Goal: Transaction & Acquisition: Download file/media

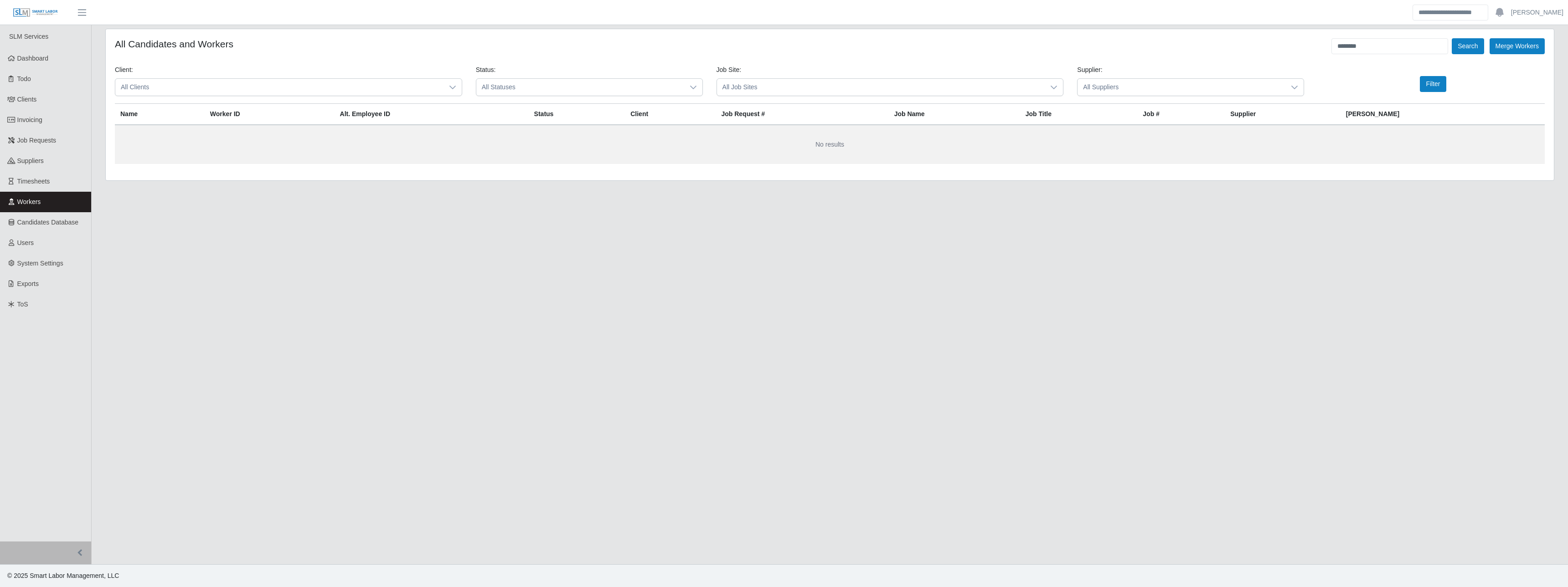
click at [607, 92] on span "All Suppliers" at bounding box center [1181, 88] width 208 height 17
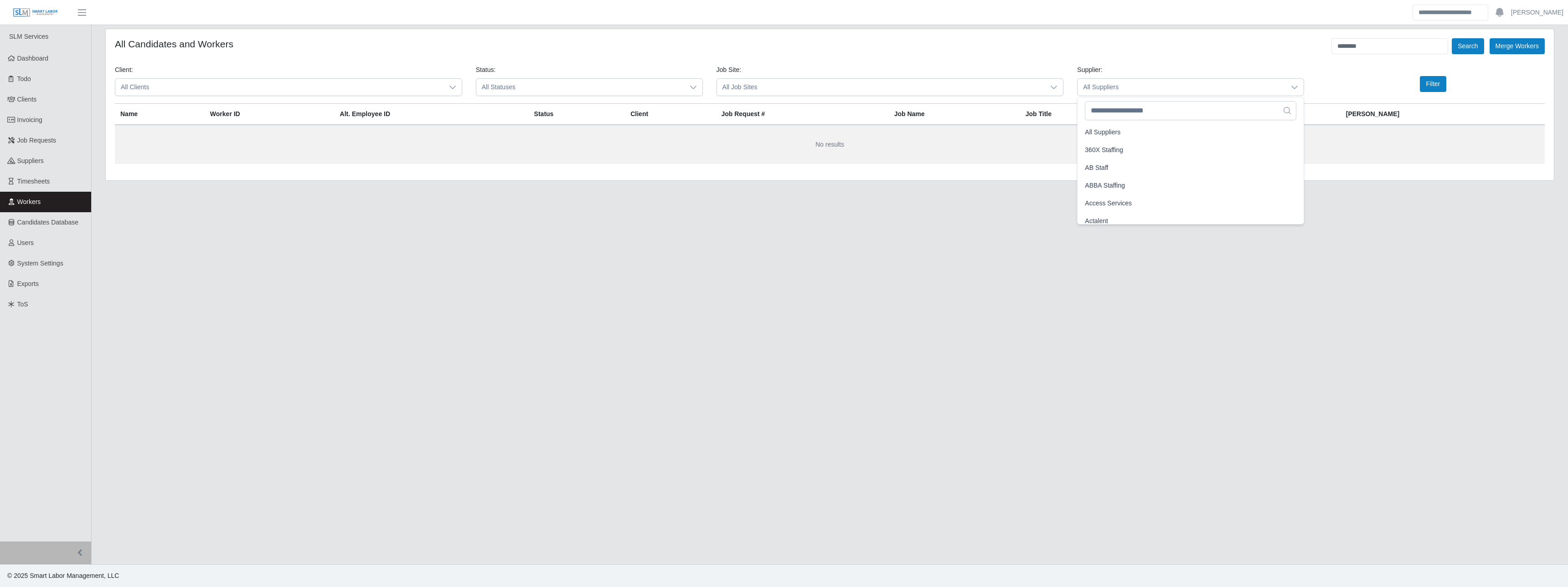
click at [607, 74] on div "Supplier: All Suppliers" at bounding box center [1190, 80] width 240 height 31
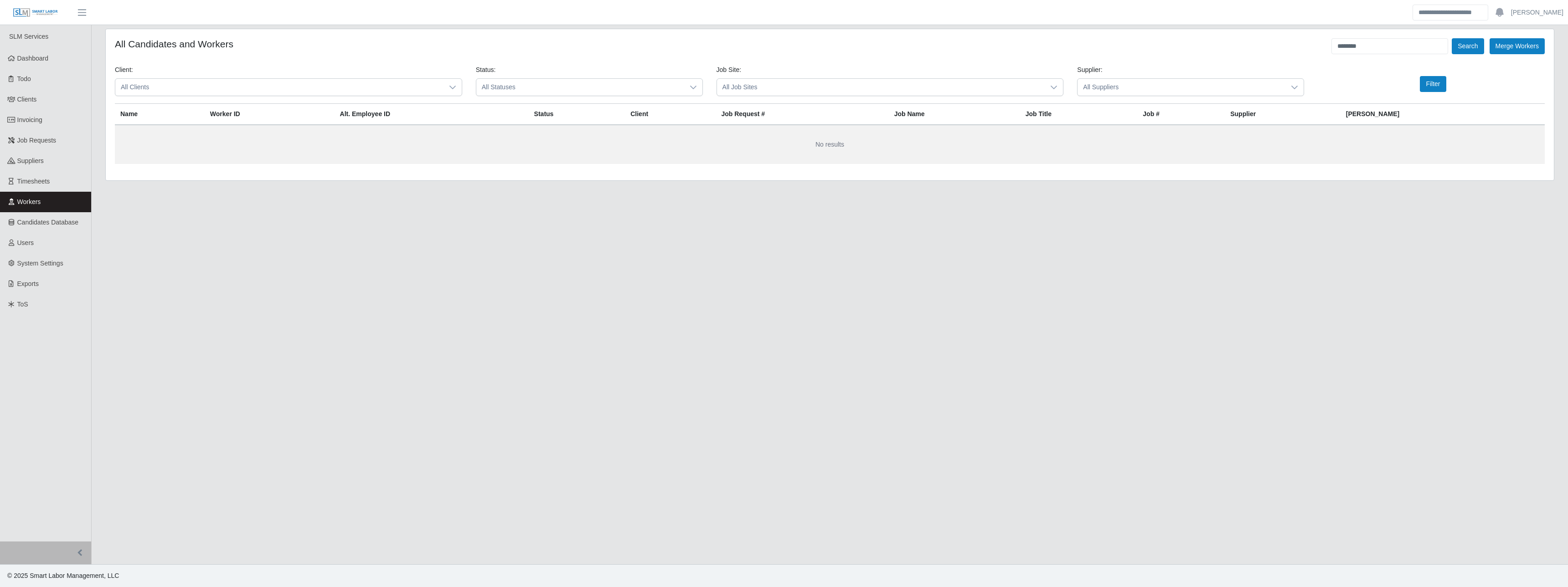
click at [607, 58] on form "All Candidates and Workers ******** Search Merge Workers Client: All Clients St…" at bounding box center [830, 101] width 1430 height 126
click at [607, 48] on input "********" at bounding box center [1390, 46] width 117 height 16
click at [607, 38] on button "Search" at bounding box center [1468, 46] width 32 height 16
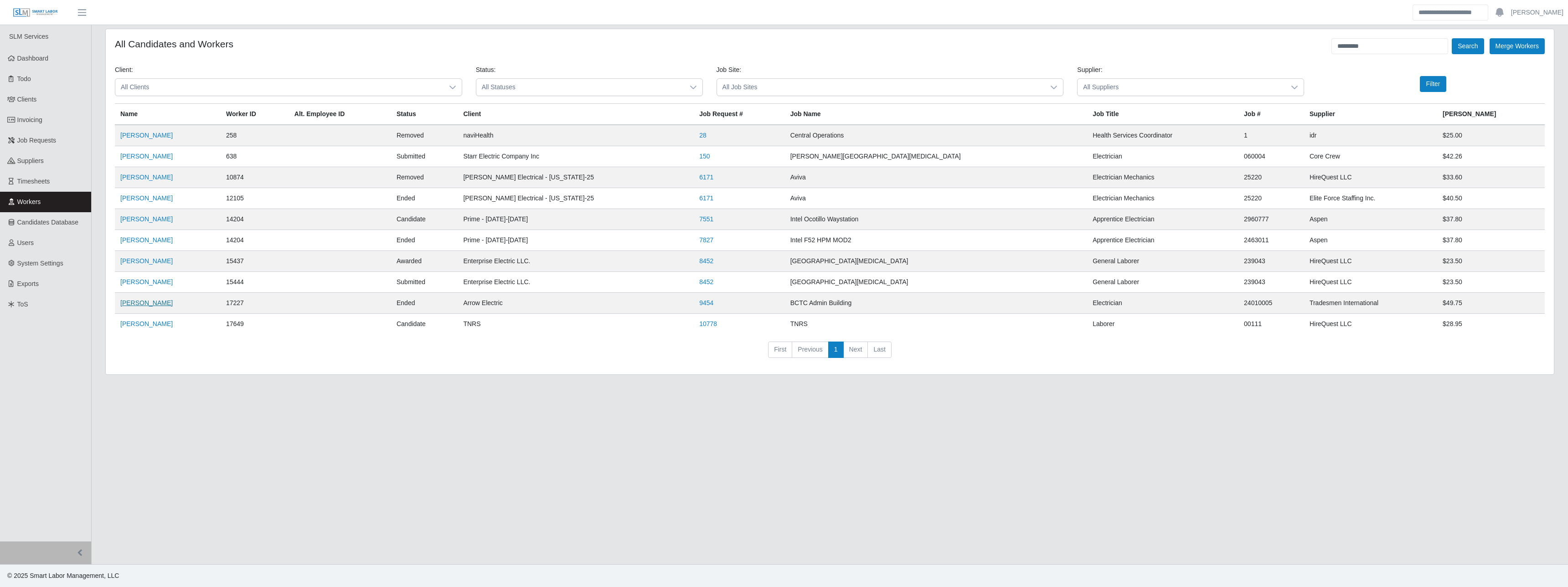
click at [160, 273] on link "Dominique Newcomb" at bounding box center [147, 303] width 52 height 7
drag, startPoint x: 1382, startPoint y: 46, endPoint x: 1259, endPoint y: 29, distance: 124.2
click at [607, 29] on div "All Candidates and Workers ********* Search Merge Workers Client: All Clients S…" at bounding box center [830, 201] width 1449 height 346
type input "**********"
click at [607, 38] on button "Search" at bounding box center [1468, 46] width 32 height 16
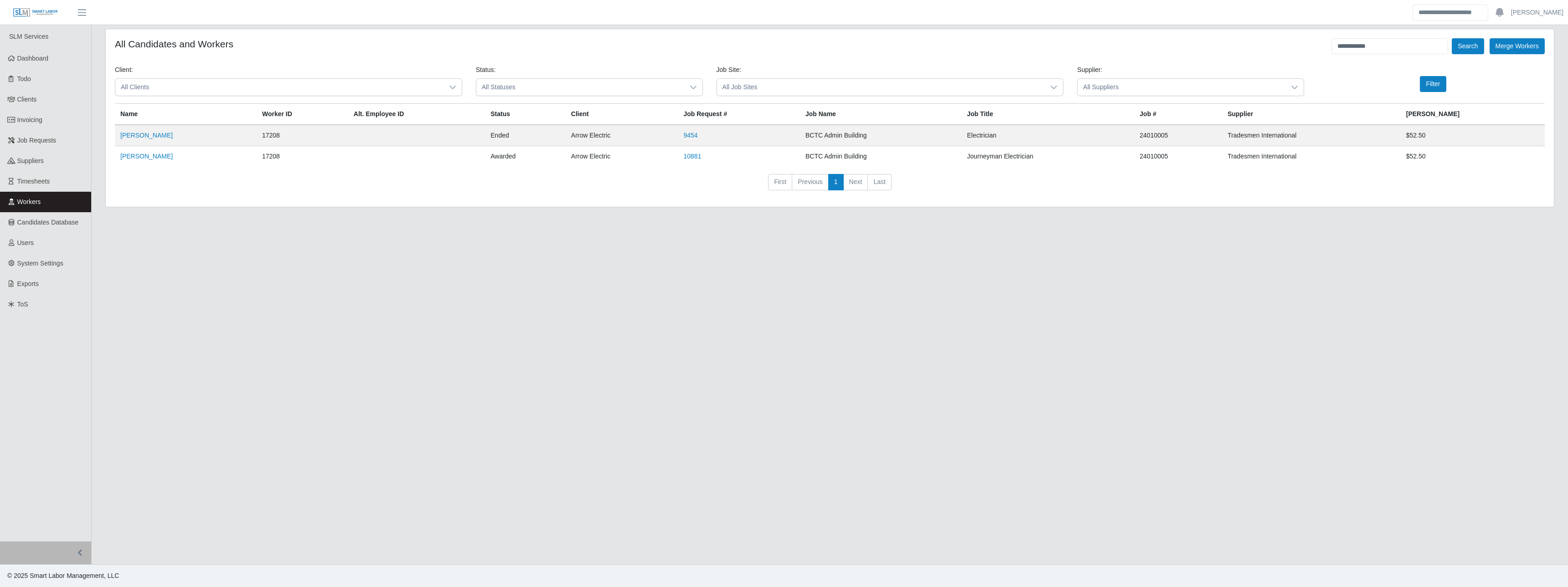
click at [156, 155] on td "Steven Wells" at bounding box center [186, 156] width 142 height 21
click at [152, 153] on link "Steven Wells" at bounding box center [147, 156] width 52 height 7
click at [43, 115] on link "Invoicing" at bounding box center [46, 120] width 91 height 21
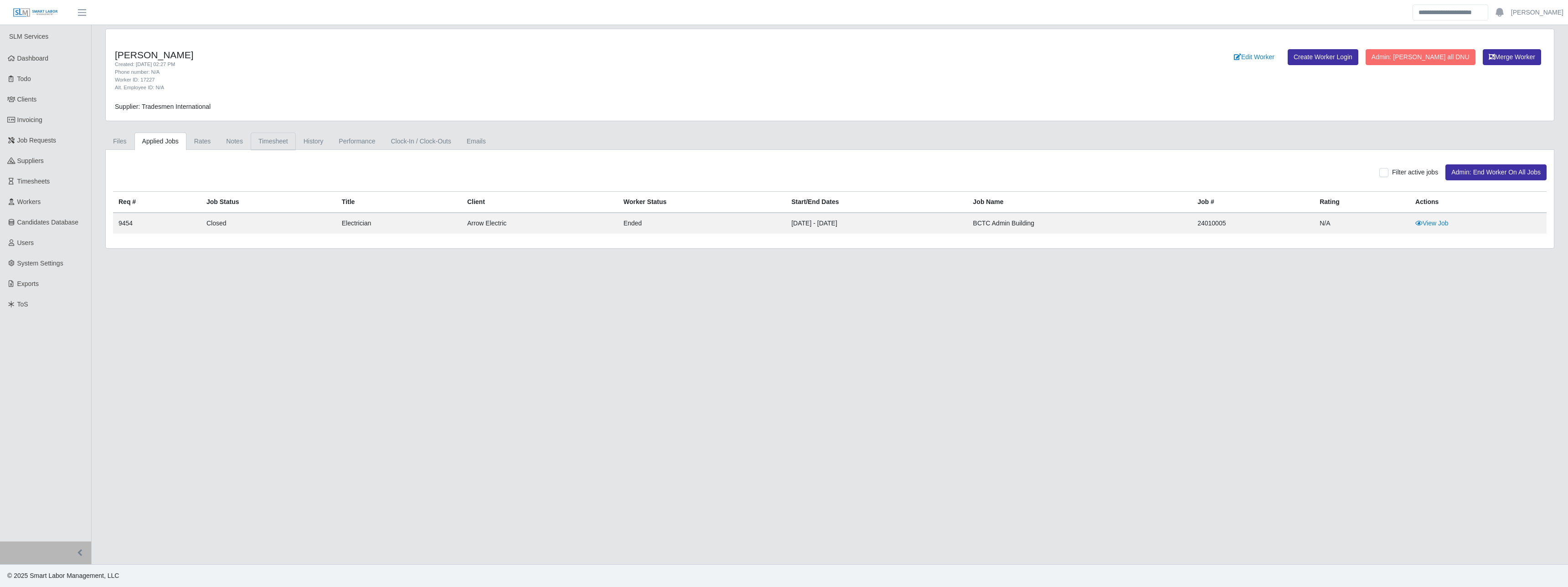
click at [268, 143] on link "Timesheet" at bounding box center [273, 141] width 45 height 18
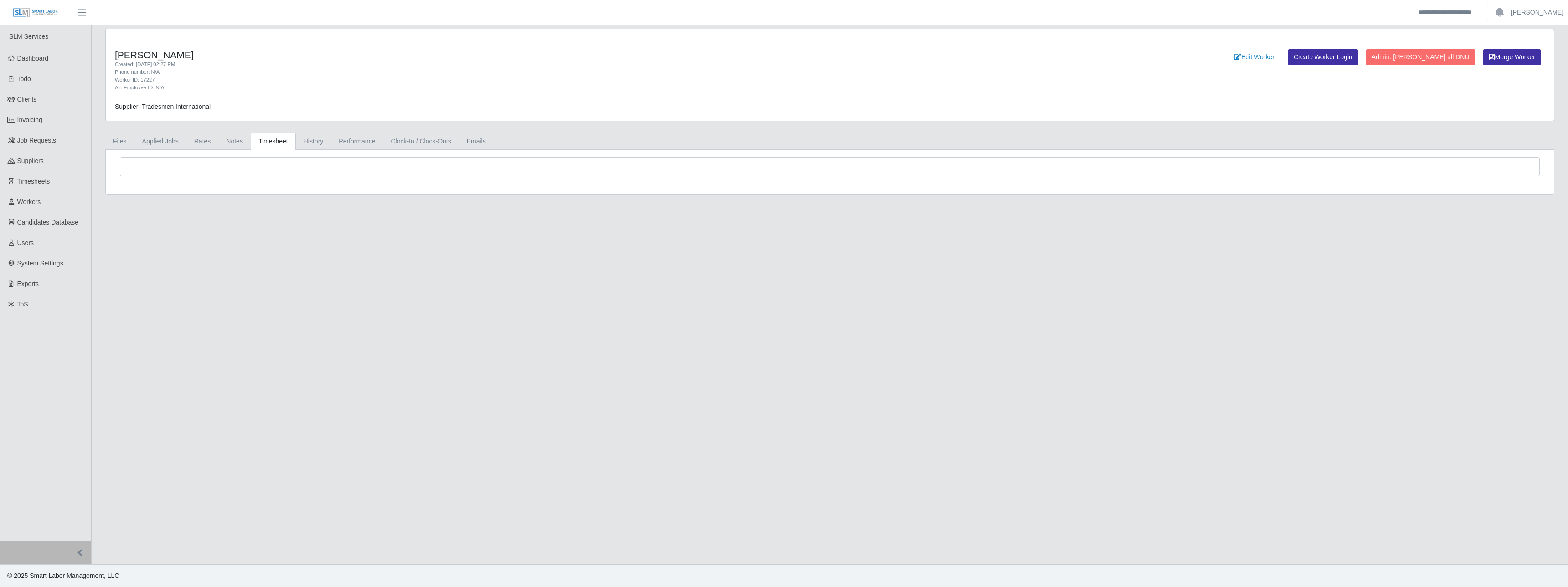
click at [309, 290] on main "Dominique Newcomb Created: 06/13/2025 02:27 PM Phone number: N/A Worker ID: 172…" at bounding box center [830, 294] width 1476 height 540
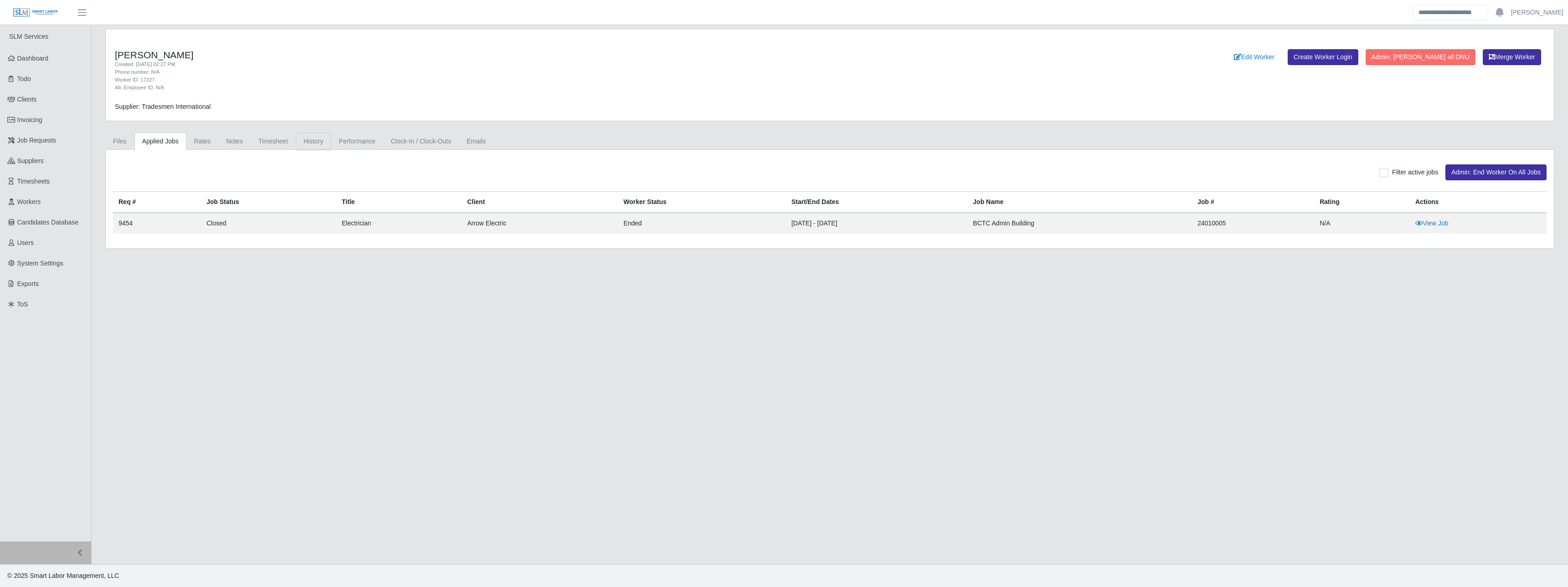
click at [317, 143] on link "History" at bounding box center [313, 141] width 35 height 18
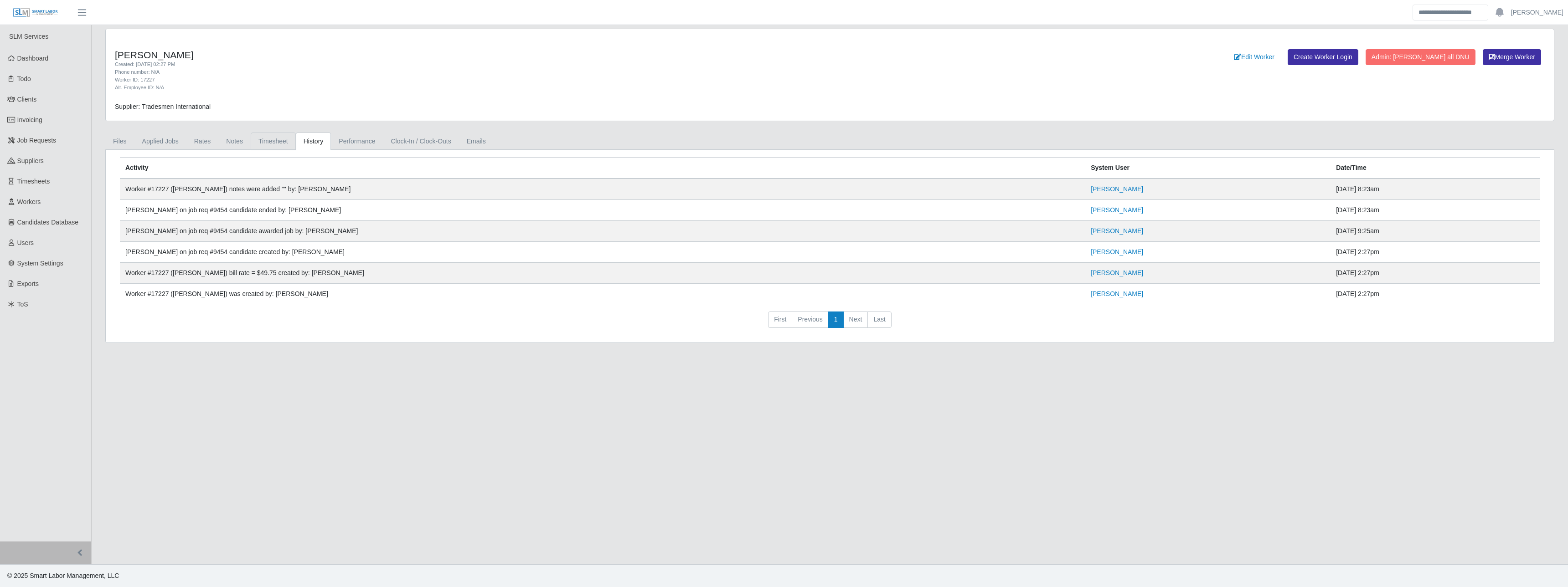
click at [278, 141] on link "Timesheet" at bounding box center [273, 141] width 45 height 18
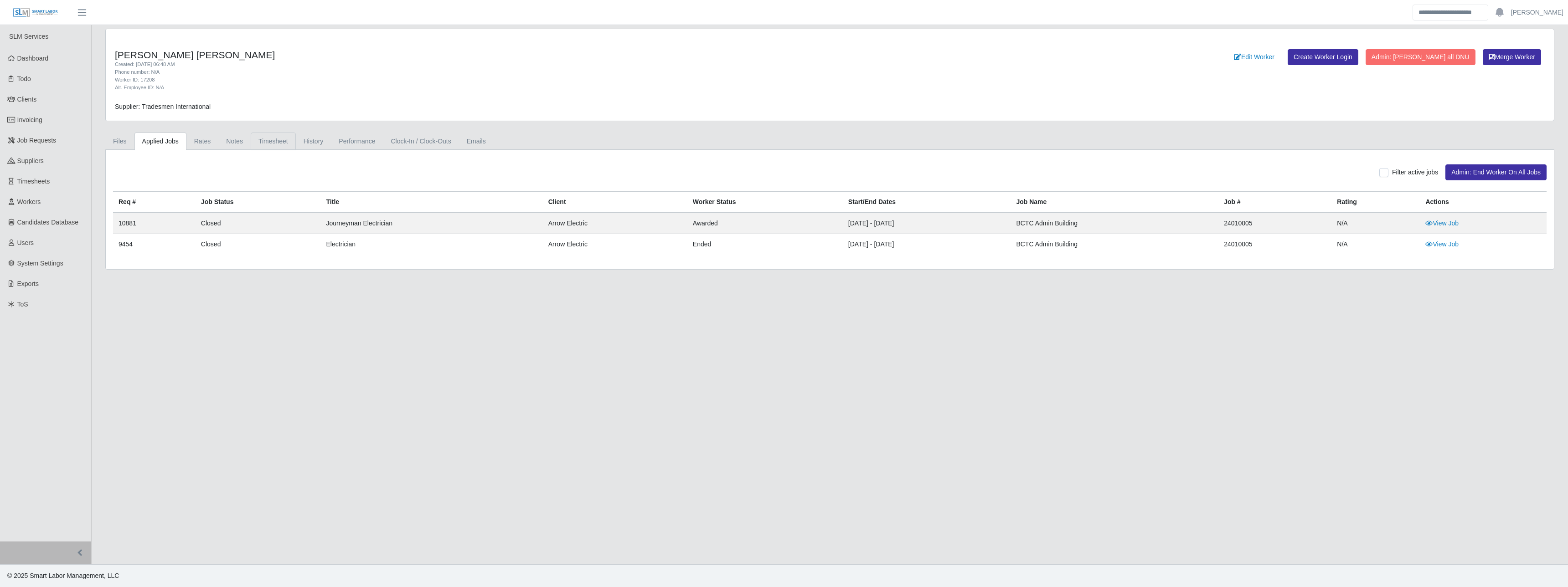
click at [282, 142] on link "Timesheet" at bounding box center [273, 141] width 45 height 18
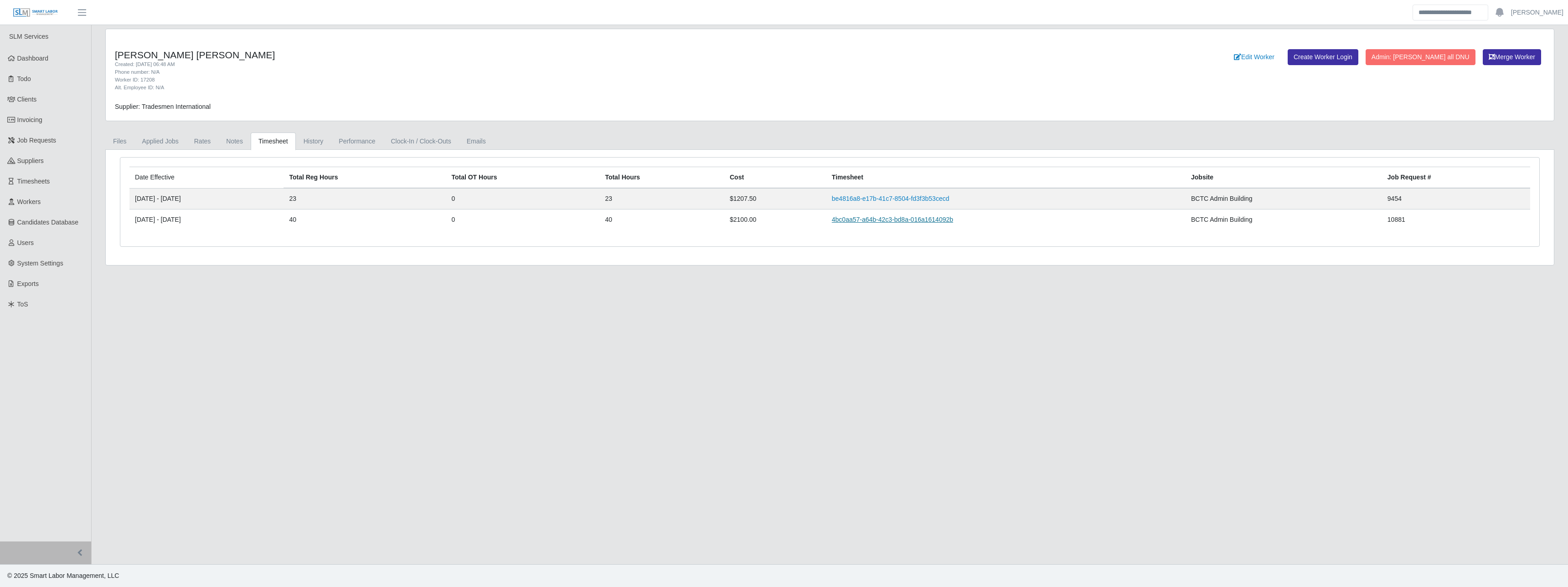
click at [908, 222] on link "4bc0aa57-a64b-42c3-bd8a-016a1614092b" at bounding box center [892, 220] width 121 height 7
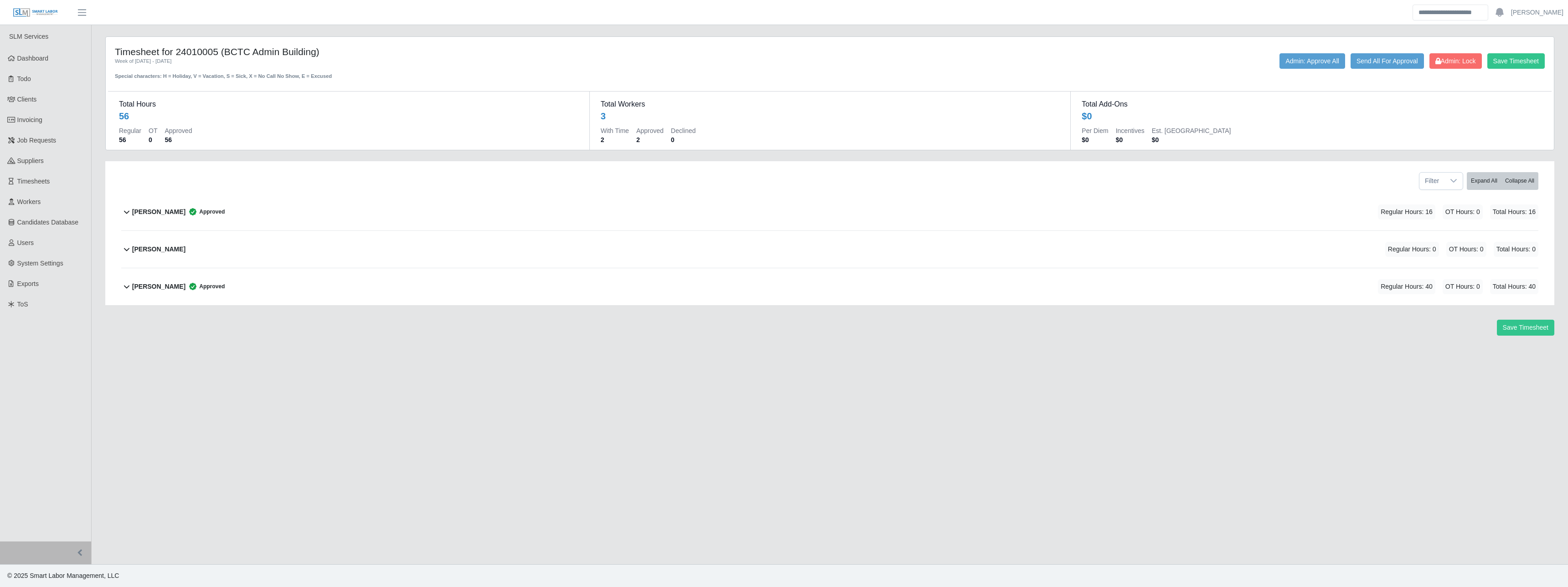
click at [170, 217] on div "Dom Newcomb Approved" at bounding box center [178, 212] width 93 height 15
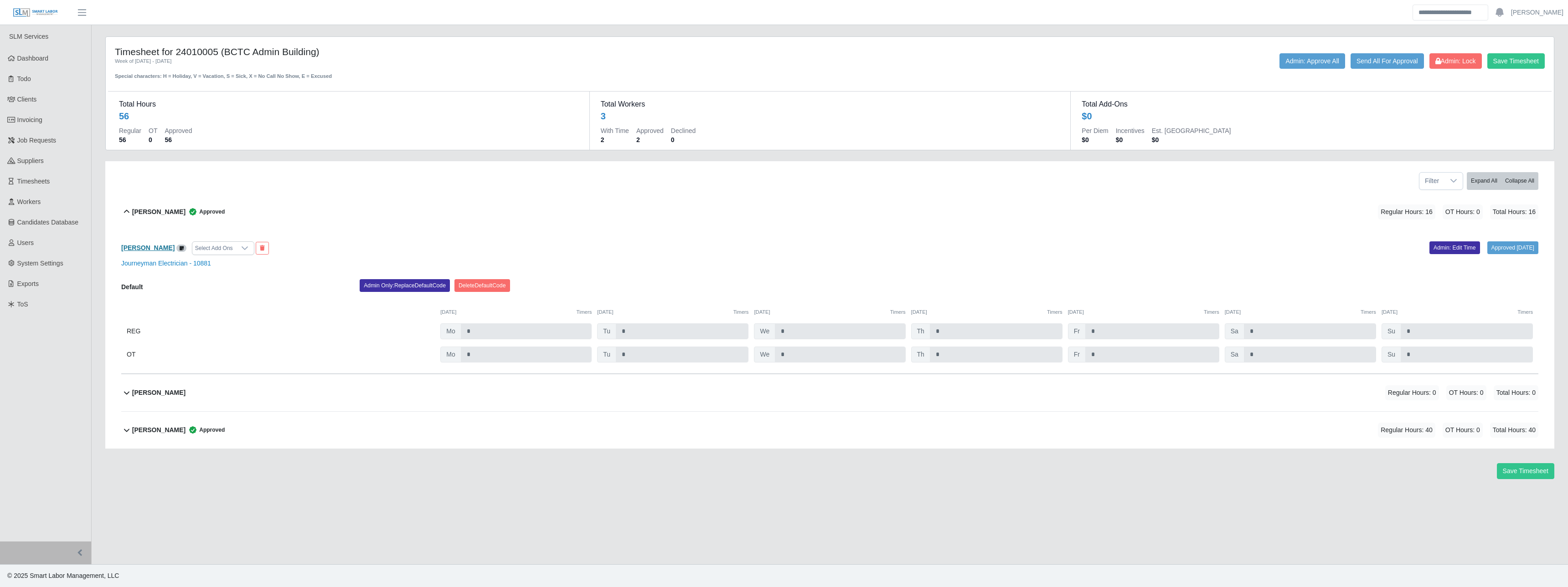
click at [150, 247] on b "Dom Newcomb" at bounding box center [148, 248] width 54 height 7
click at [161, 425] on b "Steven Wells" at bounding box center [159, 430] width 54 height 10
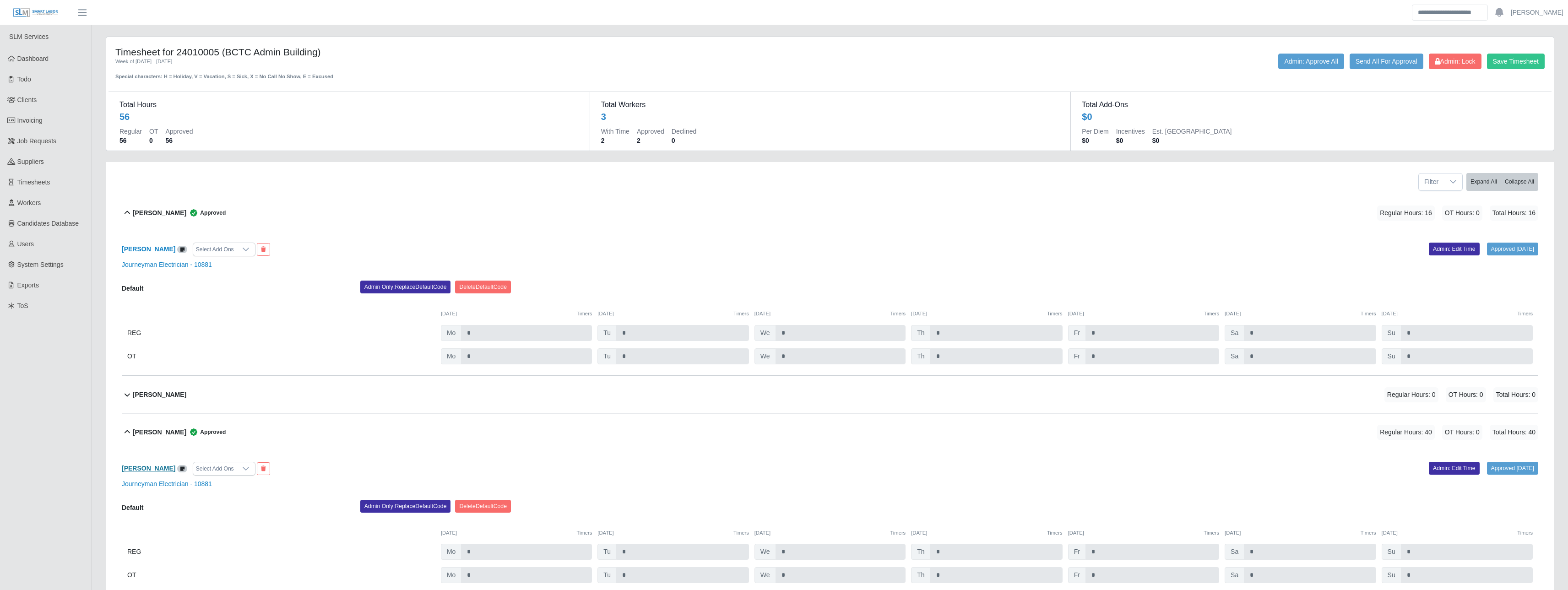
click at [152, 470] on b "Steven Wells" at bounding box center [149, 468] width 54 height 7
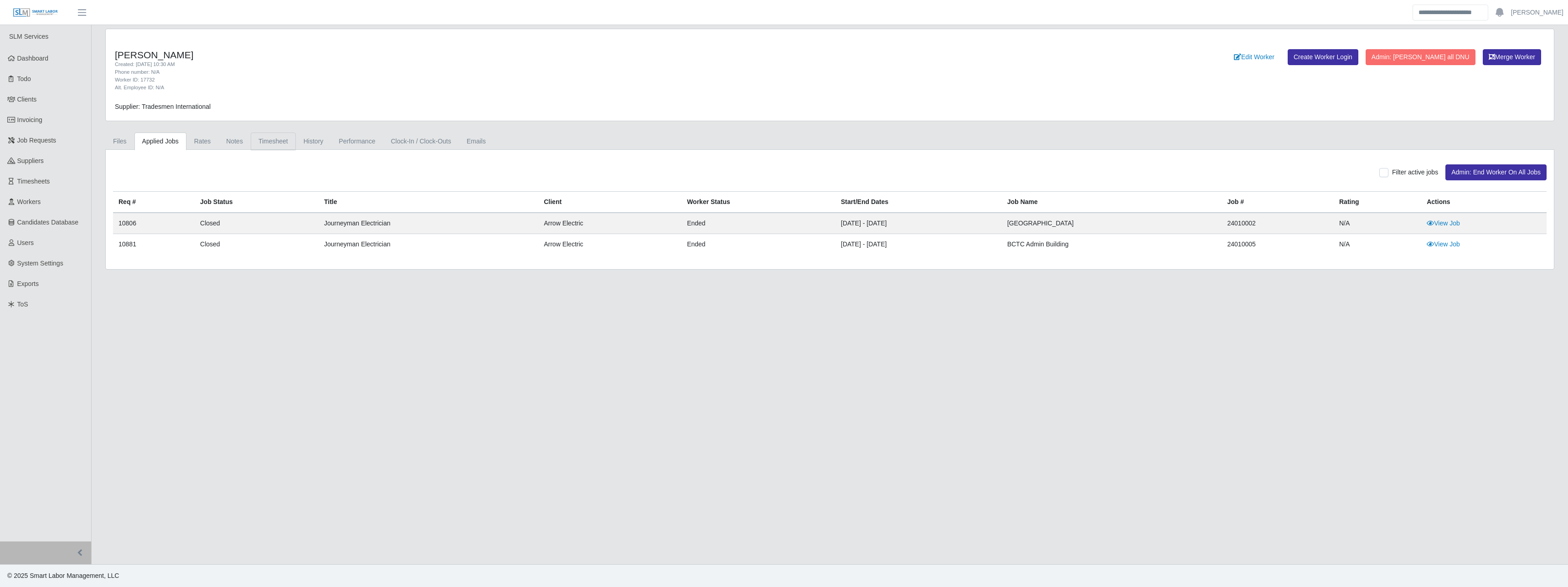
click at [270, 143] on link "Timesheet" at bounding box center [273, 141] width 45 height 18
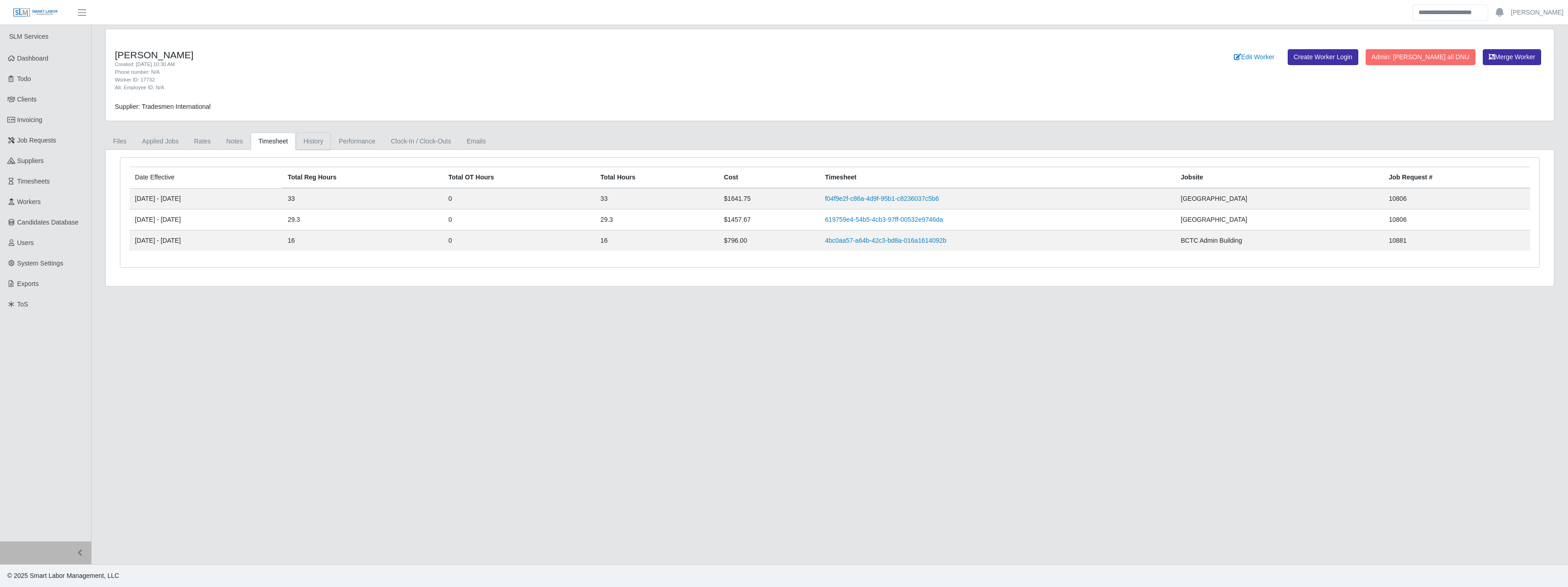
click at [310, 139] on link "History" at bounding box center [313, 141] width 35 height 18
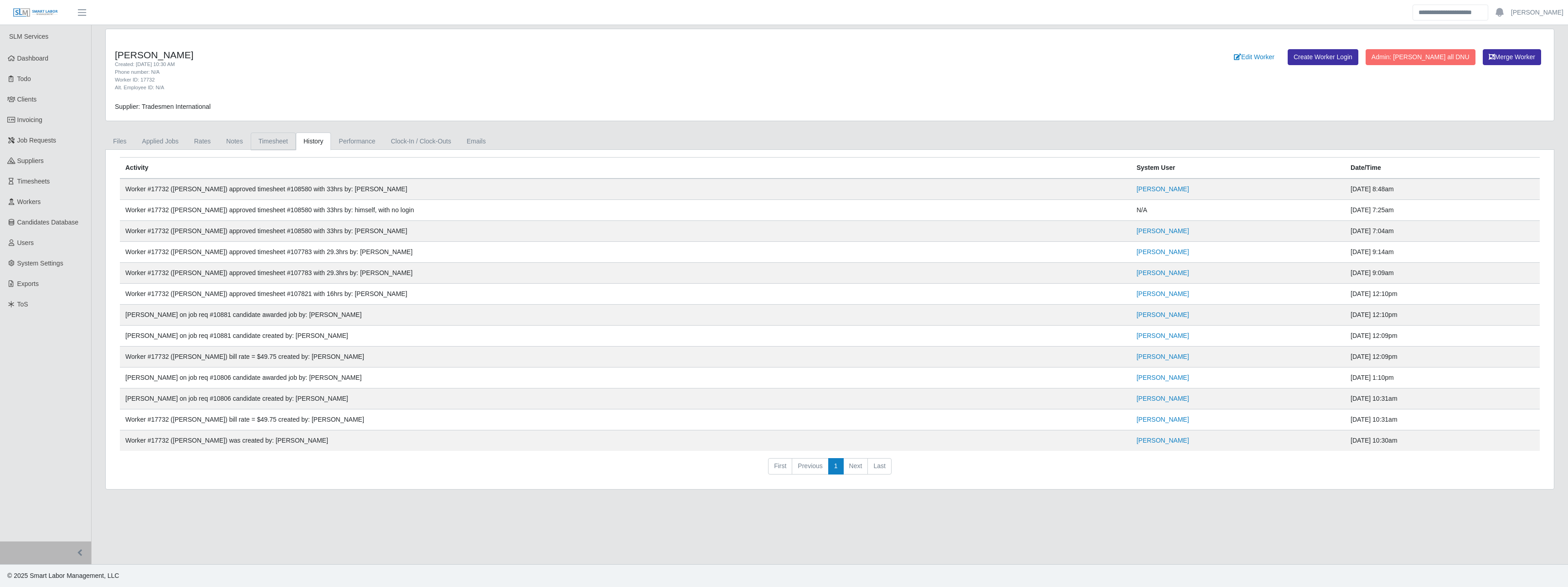
click at [266, 145] on link "Timesheet" at bounding box center [273, 141] width 45 height 18
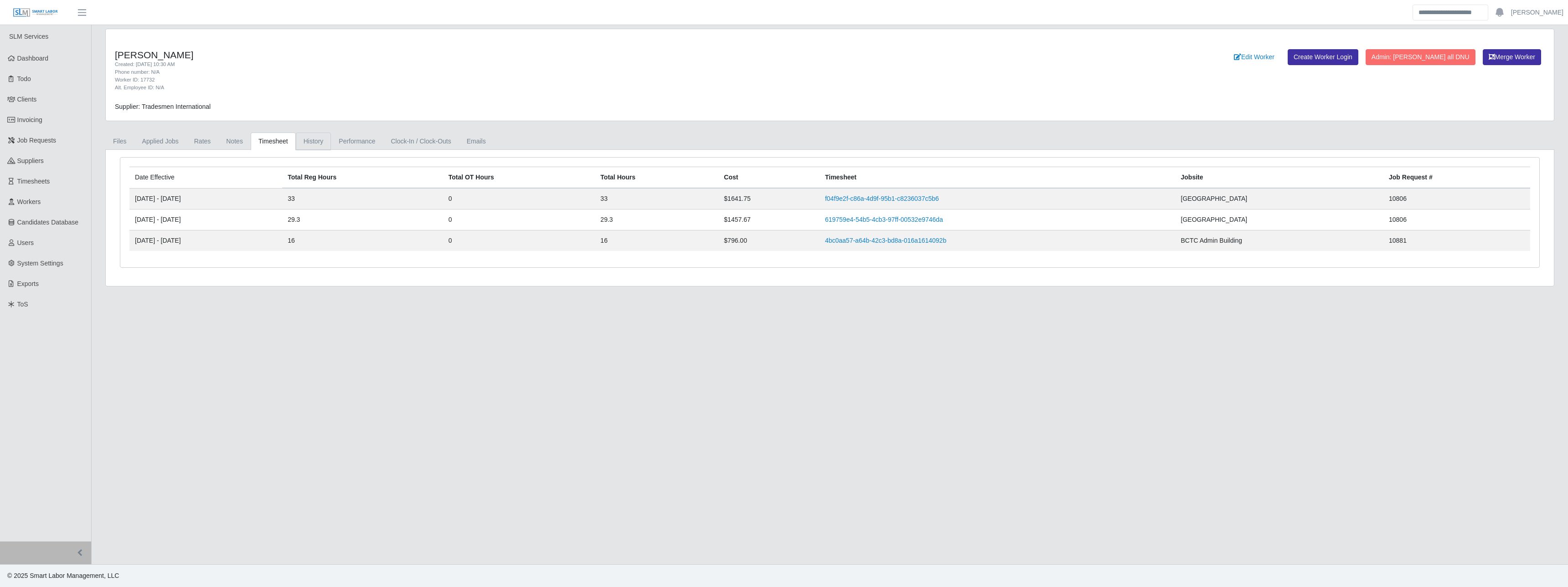
click at [300, 141] on link "History" at bounding box center [313, 141] width 35 height 18
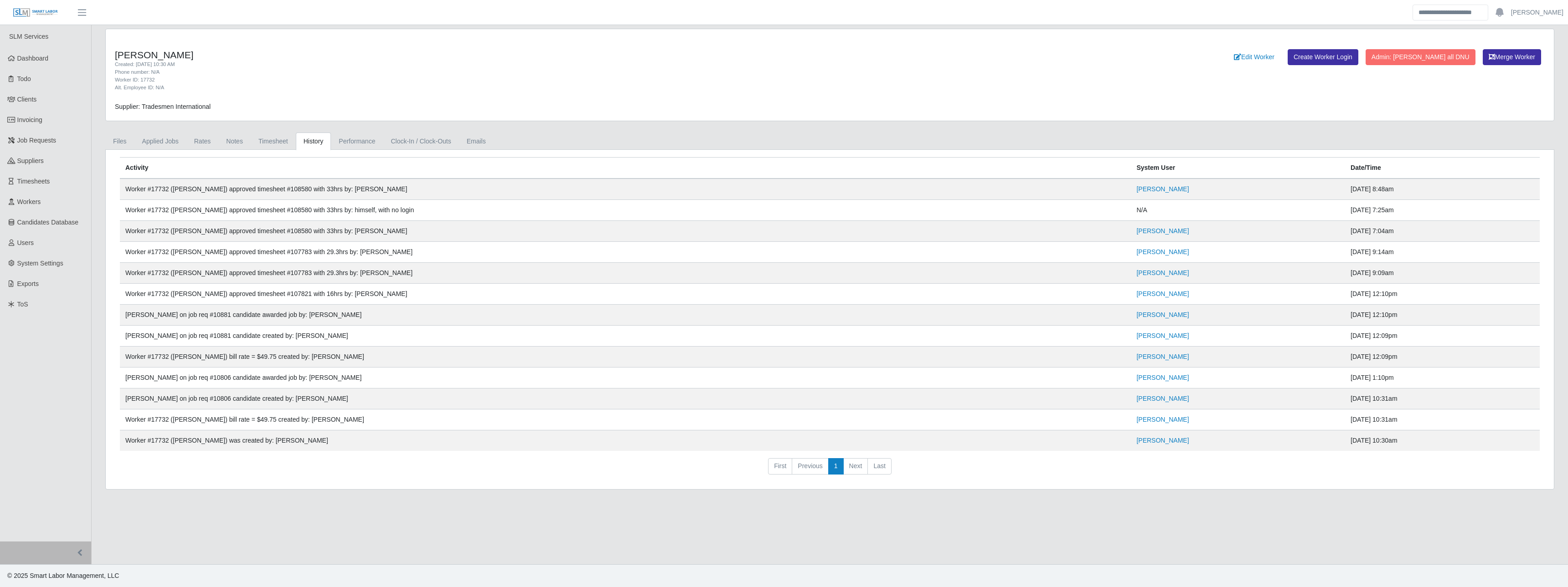
drag, startPoint x: 329, startPoint y: 295, endPoint x: 1366, endPoint y: 288, distance: 1037.0
click at [1366, 305] on tr "Worker #17732 (Dom Newcomb) approved timesheet #107821 with 16hrs by: Madi Wern…" at bounding box center [830, 315] width 1420 height 21
click at [261, 129] on div "Dom Newcomb Created: 08/04/2025 10:30 AM Phone number: N/A Worker ID: 17732 Alt…" at bounding box center [830, 259] width 1463 height 461
click at [262, 137] on link "Timesheet" at bounding box center [273, 141] width 45 height 18
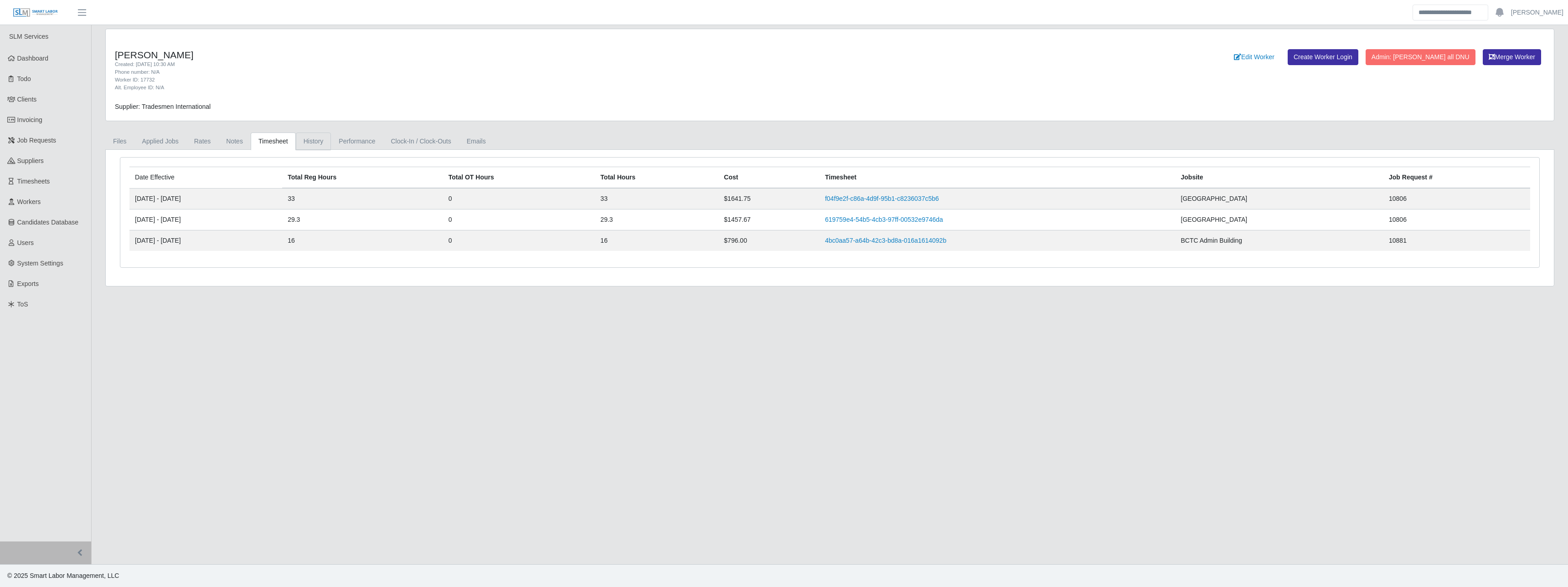
click at [307, 144] on link "History" at bounding box center [313, 141] width 35 height 18
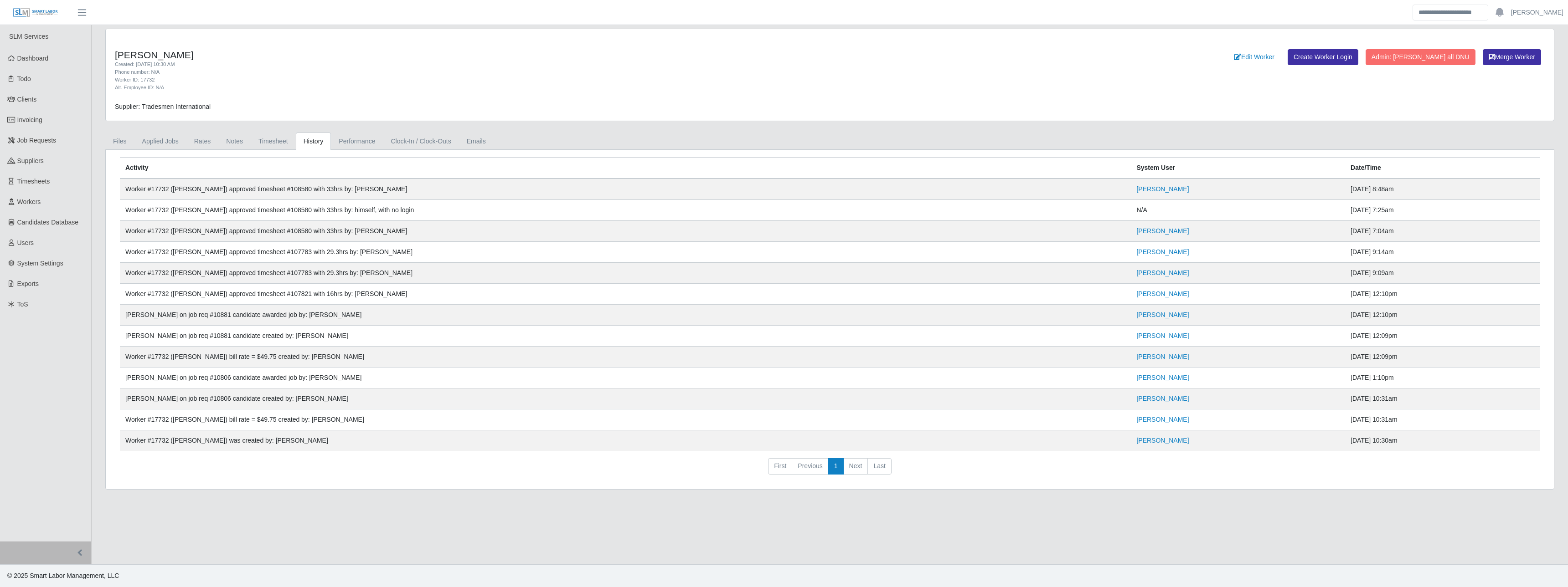
drag, startPoint x: 313, startPoint y: 291, endPoint x: 1364, endPoint y: 293, distance: 1051.0
click at [1364, 305] on tr "Worker #17732 (Dom Newcomb) approved timesheet #107821 with 16hrs by: Madi Wern…" at bounding box center [830, 315] width 1420 height 21
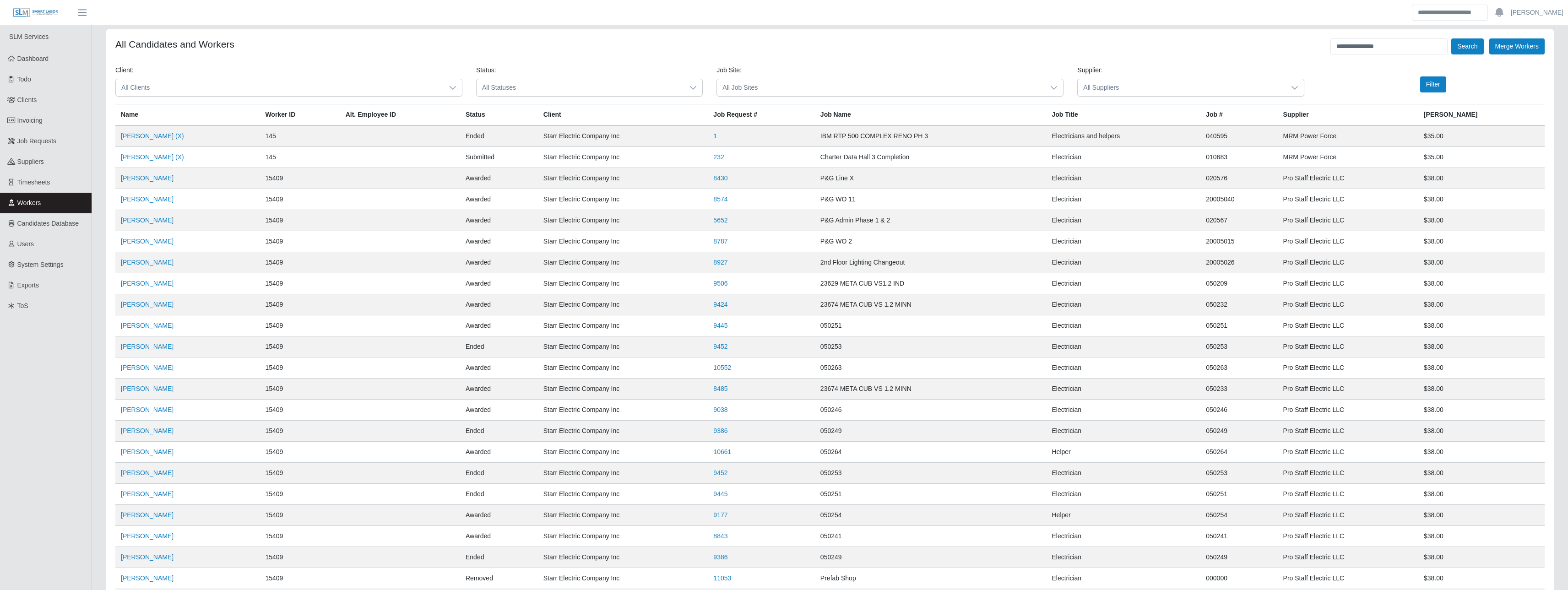
scroll to position [94, 0]
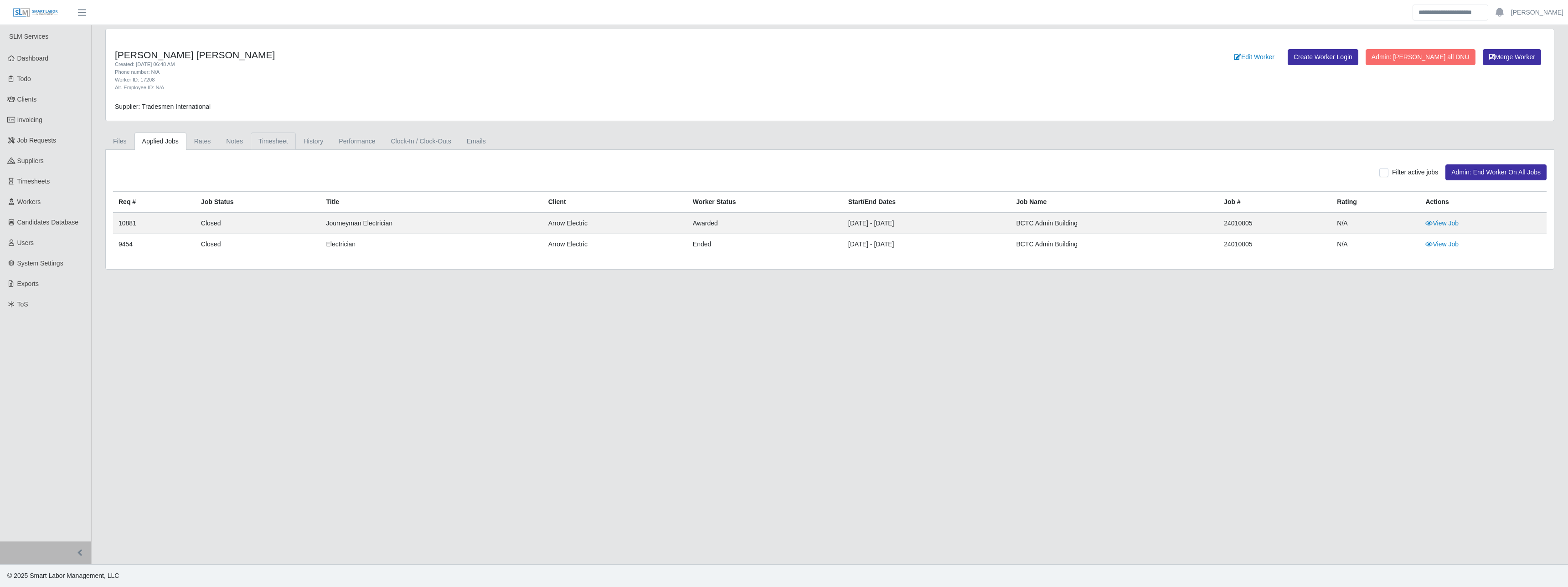
click at [281, 141] on link "Timesheet" at bounding box center [273, 141] width 45 height 18
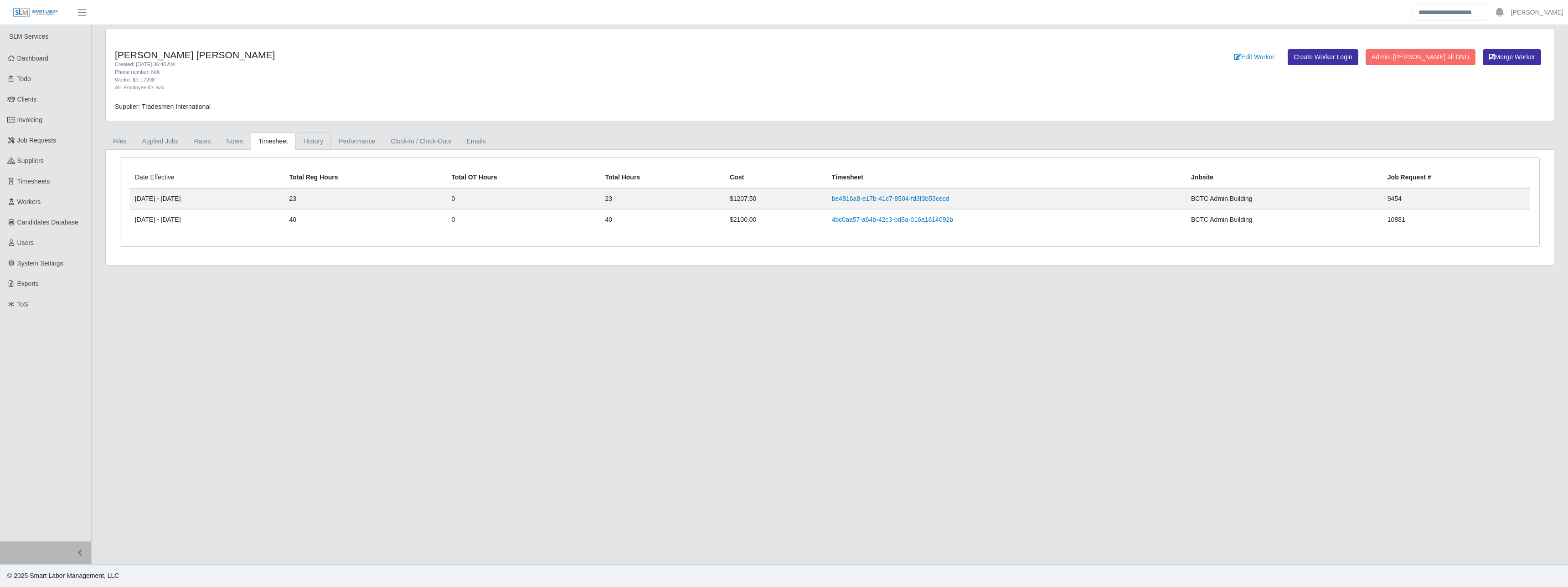
click at [309, 144] on link "History" at bounding box center [313, 141] width 35 height 18
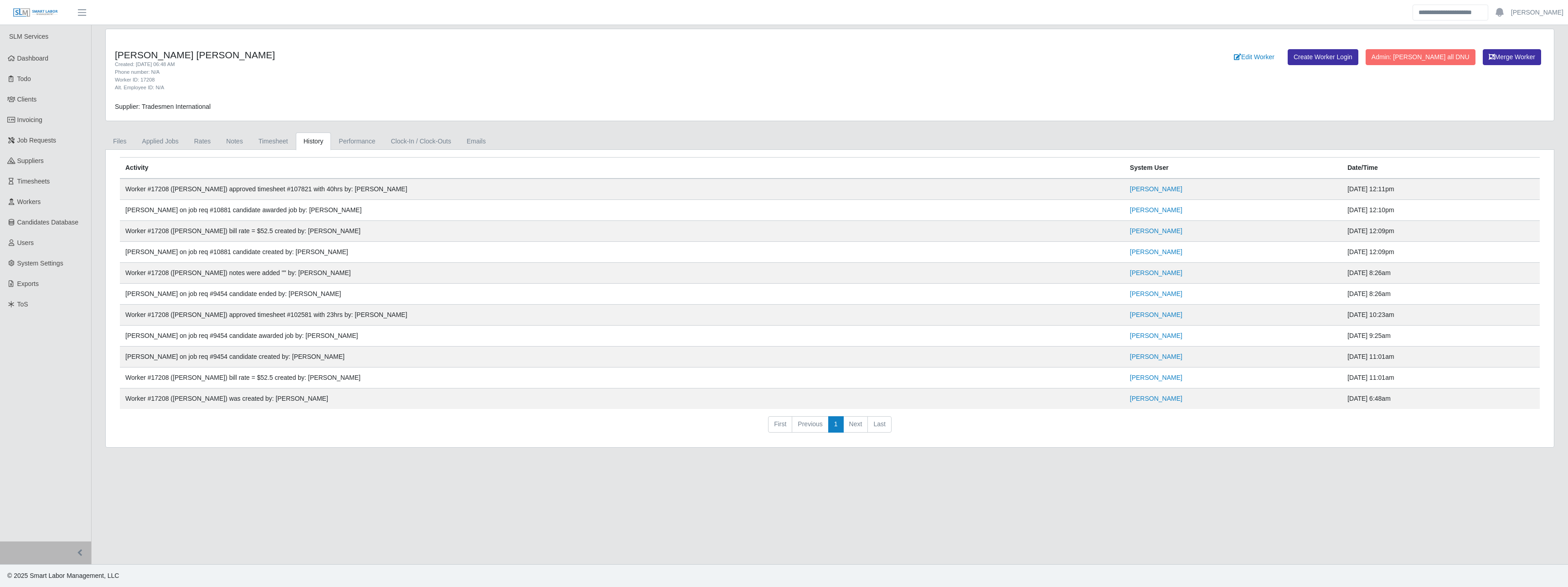
drag, startPoint x: 1348, startPoint y: 186, endPoint x: 128, endPoint y: 184, distance: 1220.0
click at [128, 200] on tr "Worker #17208 (Steven Wells) approved timesheet #107821 with 40hrs by: Madi Wer…" at bounding box center [830, 210] width 1420 height 21
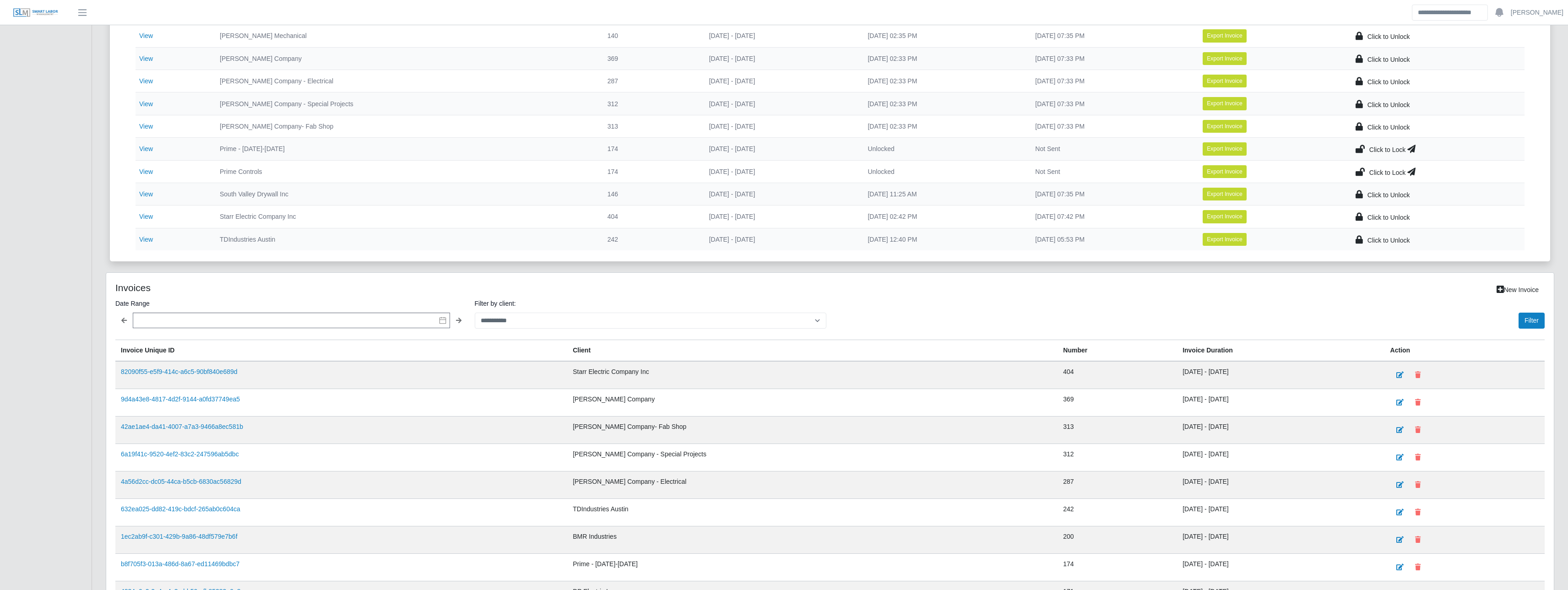
scroll to position [320, 0]
click at [519, 314] on select "**********" at bounding box center [651, 320] width 352 height 16
select select "**********"
click at [475, 312] on select "**********" at bounding box center [651, 320] width 352 height 16
click at [1527, 317] on button "Filter" at bounding box center [1531, 320] width 26 height 16
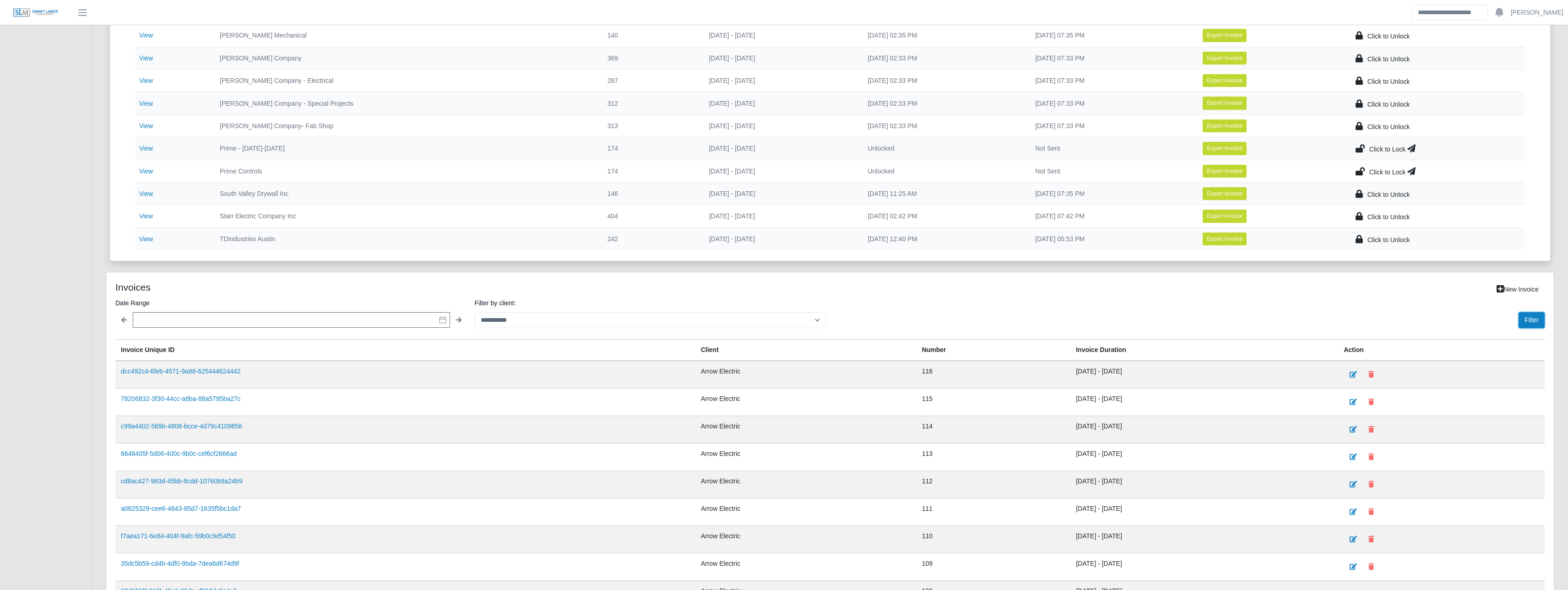
scroll to position [427, 0]
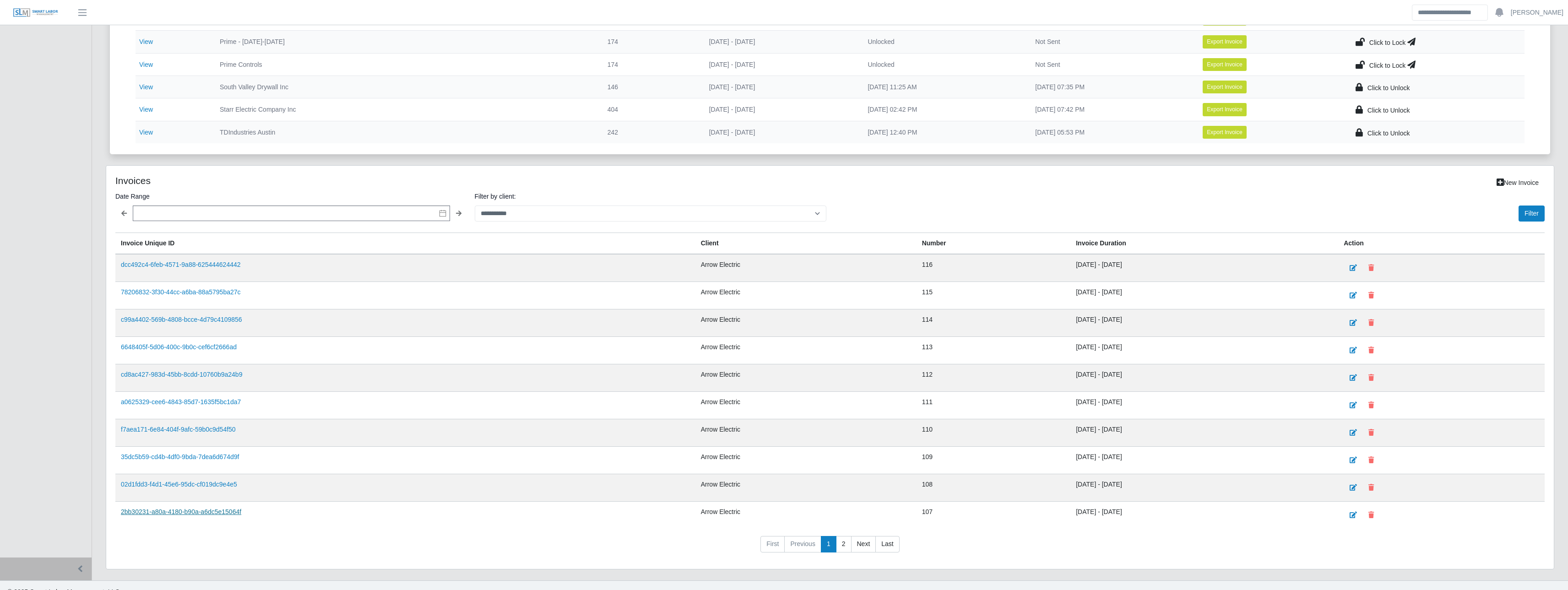
click at [217, 510] on link "2bb30231-a80a-4180-b90a-a6dc5e15064f" at bounding box center [181, 512] width 120 height 7
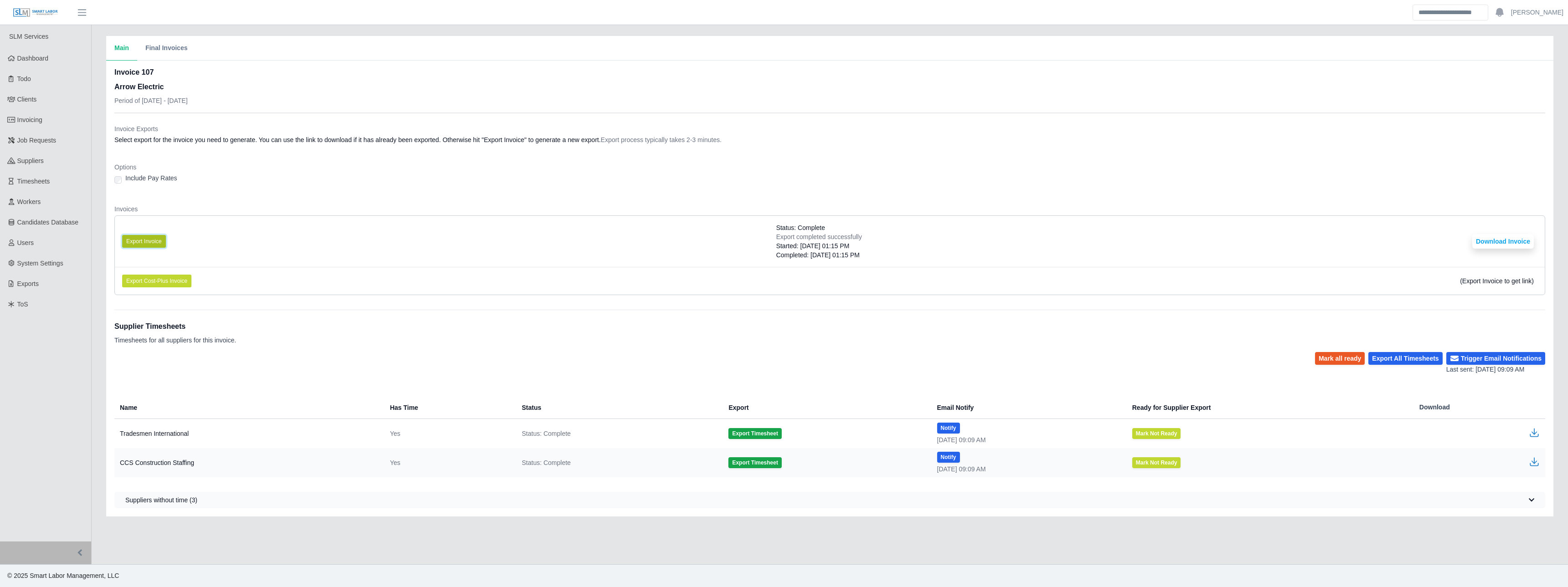
click at [147, 238] on button "Export Invoice" at bounding box center [144, 241] width 44 height 13
click at [1498, 239] on button "Download Invoice" at bounding box center [1503, 241] width 61 height 15
